Goal: Find specific page/section: Find specific page/section

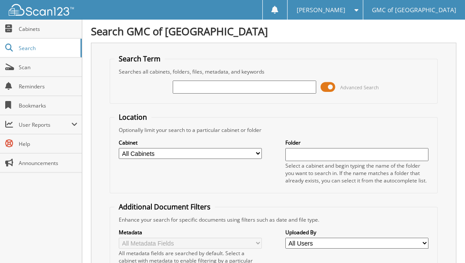
click at [70, 241] on div "Close Cabinets Search Scan Reminders Bookmarks User Reports" at bounding box center [41, 141] width 82 height 243
click at [206, 89] on input "text" at bounding box center [244, 87] width 143 height 13
click at [322, 81] on span at bounding box center [328, 87] width 15 height 13
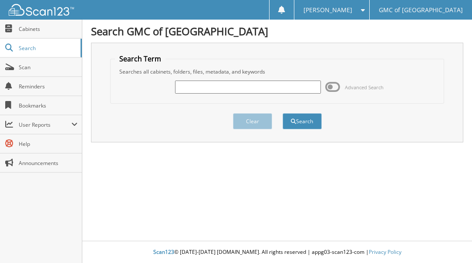
click at [256, 87] on input "text" at bounding box center [248, 87] width 146 height 13
paste input "611360"
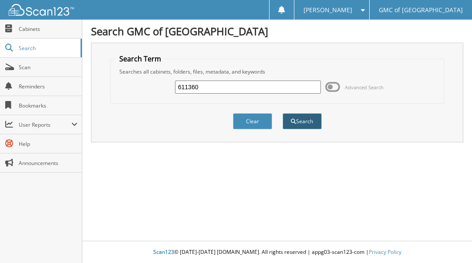
type input "611360"
click at [295, 117] on button "Search" at bounding box center [301, 121] width 39 height 16
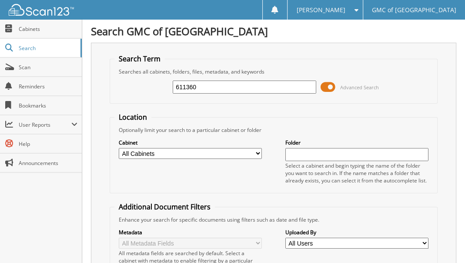
scroll to position [276, 0]
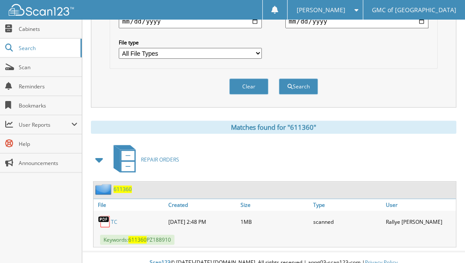
click at [112, 218] on link "TC" at bounding box center [114, 221] width 7 height 7
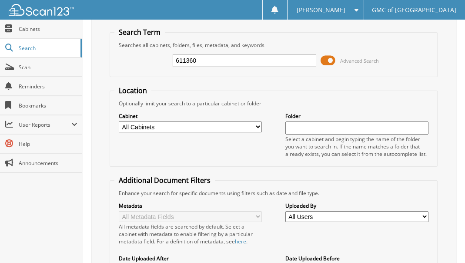
scroll to position [0, 0]
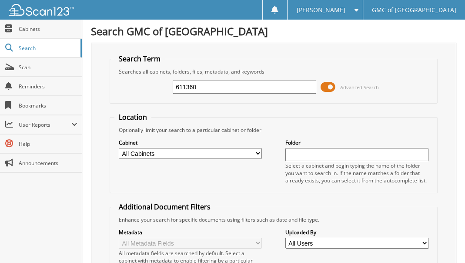
click at [325, 86] on span at bounding box center [328, 87] width 15 height 13
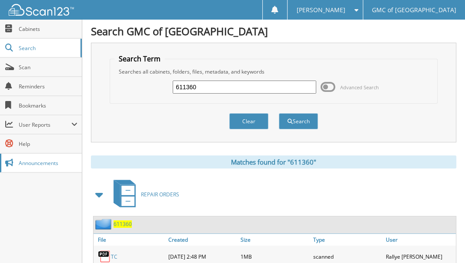
drag, startPoint x: 240, startPoint y: 83, endPoint x: 15, endPoint y: 171, distance: 241.0
click at [0, 131] on html "Jenn T. Settings Logout GMC of Riverfront Park Close Cabinets Search Scan Help" at bounding box center [232, 154] width 465 height 308
type input "612097"
click at [279, 113] on button "Search" at bounding box center [298, 121] width 39 height 16
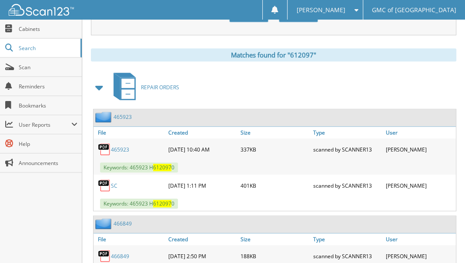
scroll to position [416, 0]
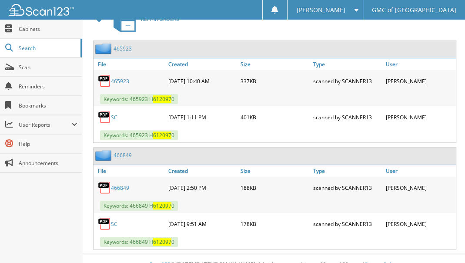
click at [63, 208] on div "Close Cabinets Search Scan Reminders Bookmarks User Reports" at bounding box center [41, 141] width 82 height 243
click at [66, 223] on div "Close Cabinets Search Scan Reminders Bookmarks User Reports" at bounding box center [41, 141] width 82 height 243
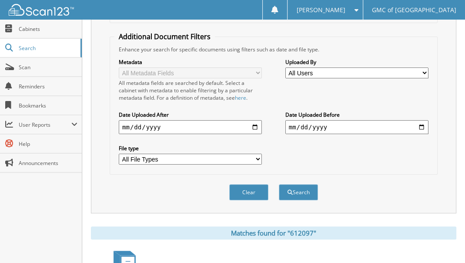
scroll to position [261, 0]
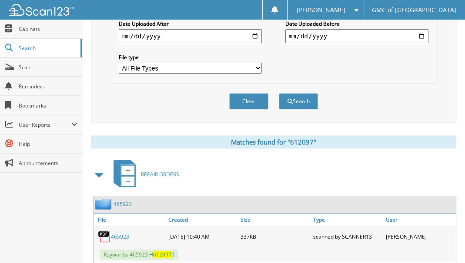
drag, startPoint x: 52, startPoint y: 241, endPoint x: 129, endPoint y: 201, distance: 86.6
click at [52, 241] on div "Close Cabinets Search Scan Reminders Bookmarks User Reports" at bounding box center [41, 141] width 82 height 243
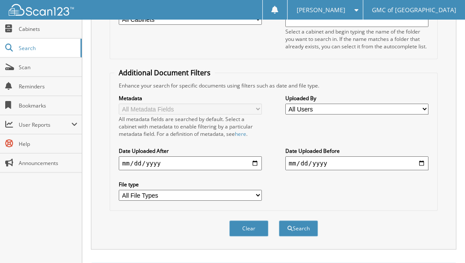
scroll to position [44, 0]
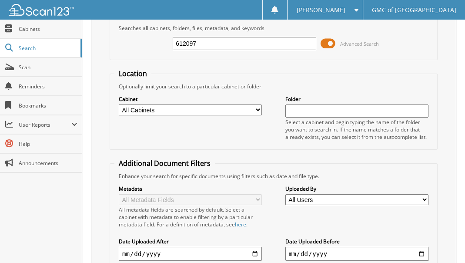
drag, startPoint x: 256, startPoint y: 47, endPoint x: -20, endPoint y: 89, distance: 279.5
click at [325, 44] on span at bounding box center [328, 43] width 15 height 13
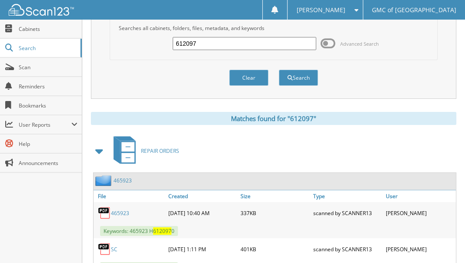
drag, startPoint x: 255, startPoint y: 42, endPoint x: -33, endPoint y: 55, distance: 288.3
click at [0, 55] on html "Jenn T. Settings Logout GMC of Riverfront Park Close Cabinets Search Scan Help" at bounding box center [232, 181] width 465 height 451
type input "611950"
click at [279, 70] on button "Search" at bounding box center [298, 78] width 39 height 16
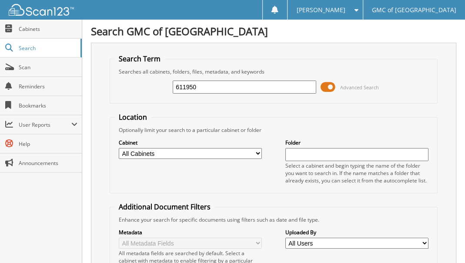
click at [37, 200] on div "Close Cabinets Search Scan Reminders Bookmarks User Reports" at bounding box center [41, 141] width 82 height 243
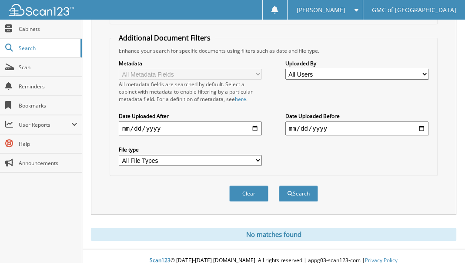
click at [32, 250] on div "Close Cabinets Search Scan Reminders Bookmarks User Reports" at bounding box center [41, 141] width 82 height 243
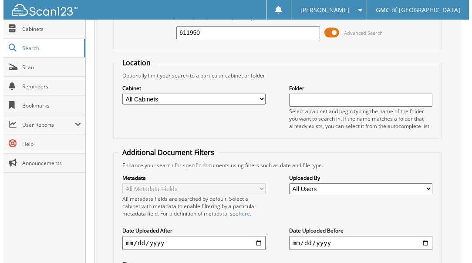
scroll to position [0, 0]
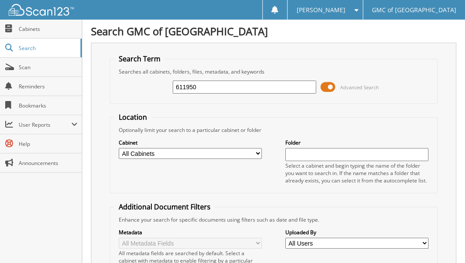
click at [329, 90] on span at bounding box center [328, 87] width 15 height 13
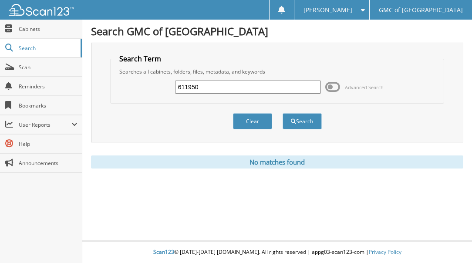
drag, startPoint x: 191, startPoint y: 85, endPoint x: 269, endPoint y: 84, distance: 78.8
click at [269, 84] on input "611950" at bounding box center [248, 87] width 146 height 13
type input "611936"
click at [282, 113] on button "Search" at bounding box center [301, 121] width 39 height 16
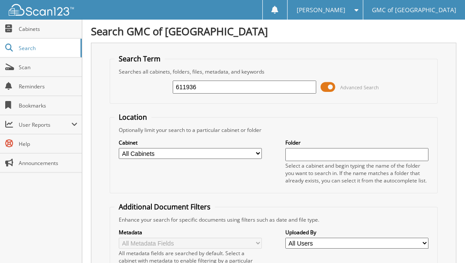
click at [329, 90] on span at bounding box center [328, 87] width 15 height 13
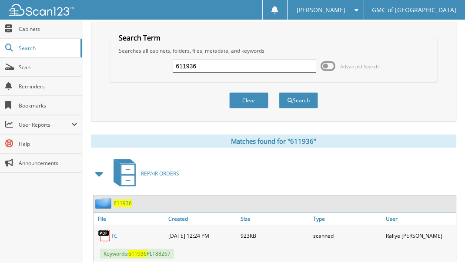
scroll to position [42, 0]
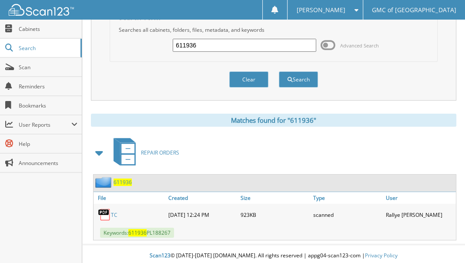
click at [113, 211] on link "TC" at bounding box center [114, 214] width 7 height 7
